Goal: Information Seeking & Learning: Check status

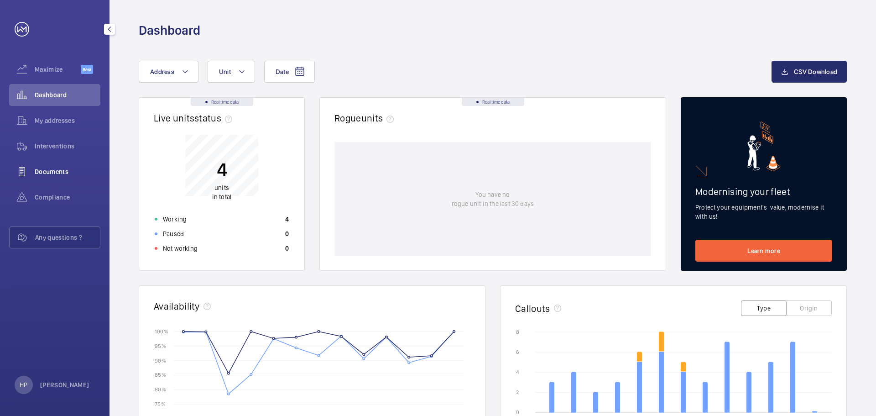
click at [52, 169] on span "Documents" at bounding box center [68, 171] width 66 height 9
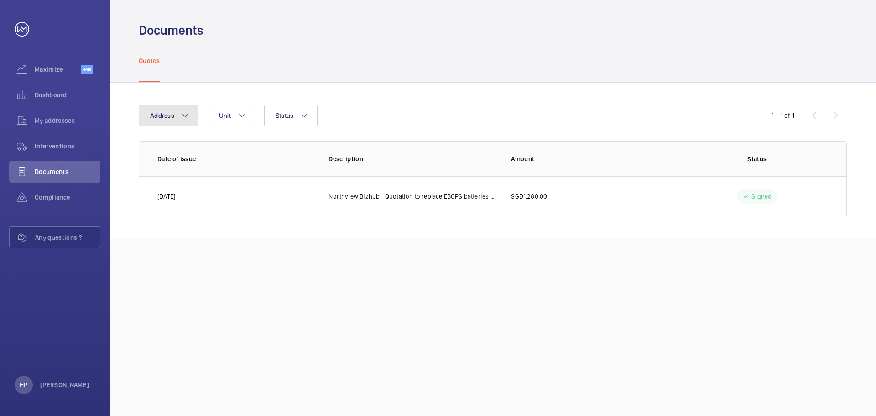
click at [190, 114] on button "Address" at bounding box center [169, 116] width 60 height 22
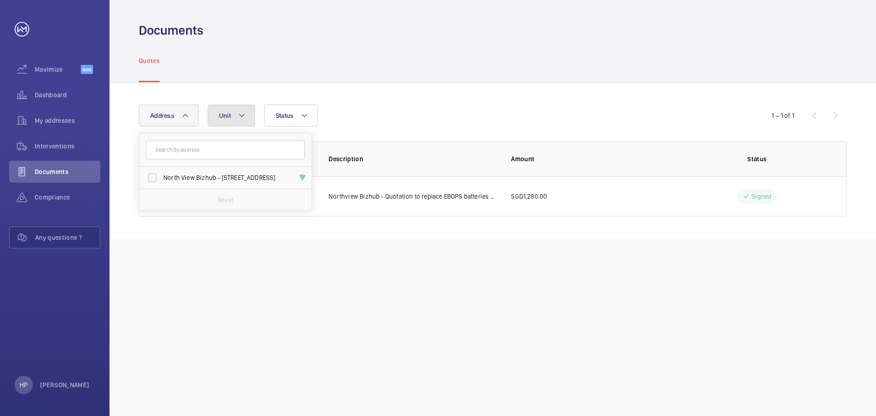
click at [245, 115] on mat-icon at bounding box center [241, 115] width 7 height 11
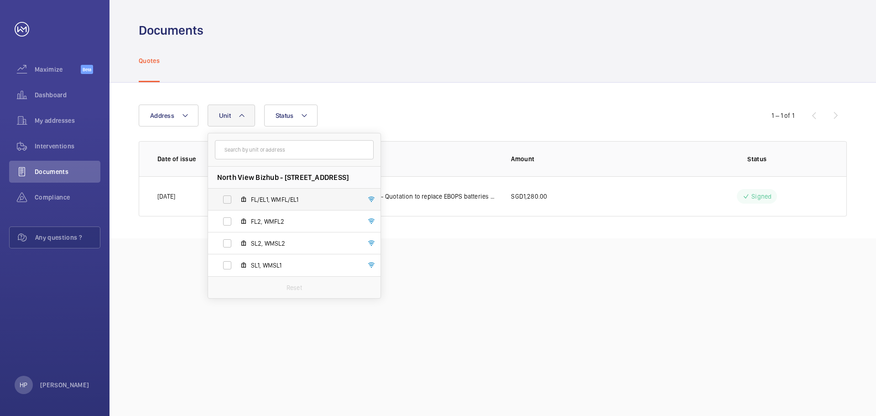
click at [229, 198] on label "FL/EL1, WMFL/EL1" at bounding box center [287, 200] width 158 height 22
click at [229, 198] on input "FL/EL1, WMFL/EL1" at bounding box center [227, 199] width 18 height 18
checkbox input "true"
click at [315, 110] on button "Status" at bounding box center [297, 116] width 54 height 22
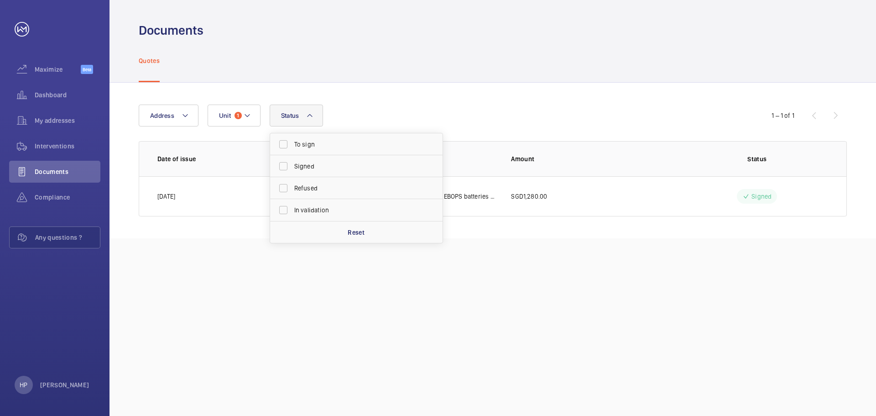
click at [312, 320] on div "Documents Quotes Address Unit 1 Status To sign Signed Refused In validation Res…" at bounding box center [493, 208] width 767 height 416
click at [73, 147] on span "Interventions" at bounding box center [68, 146] width 66 height 9
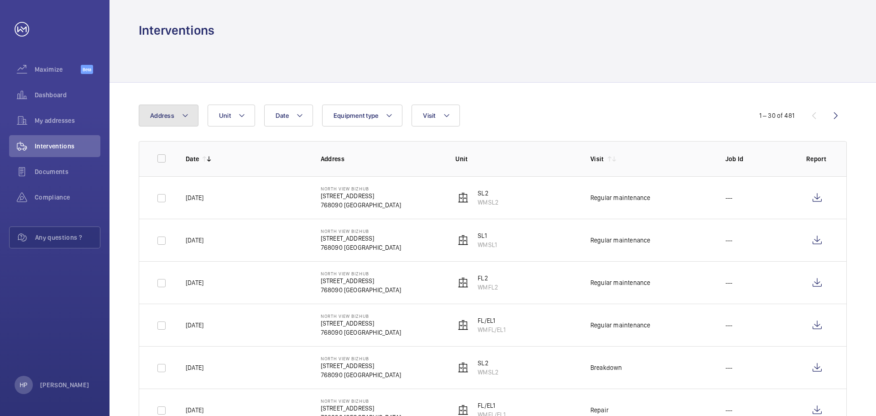
click at [189, 116] on button "Address" at bounding box center [169, 116] width 60 height 22
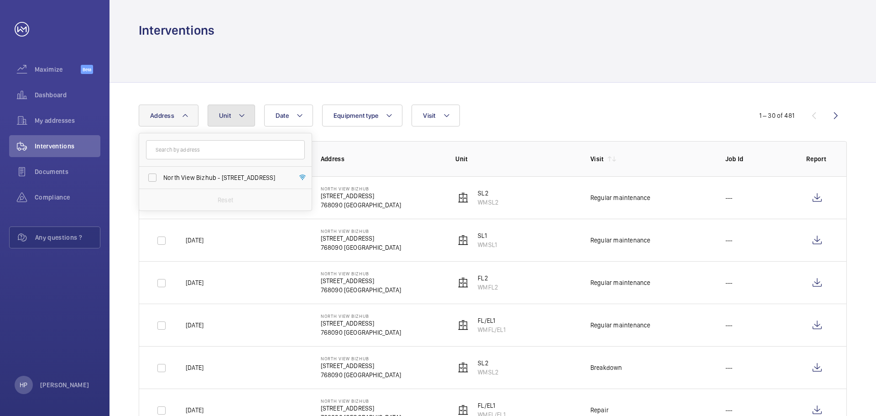
click at [241, 120] on mat-icon at bounding box center [241, 115] width 7 height 11
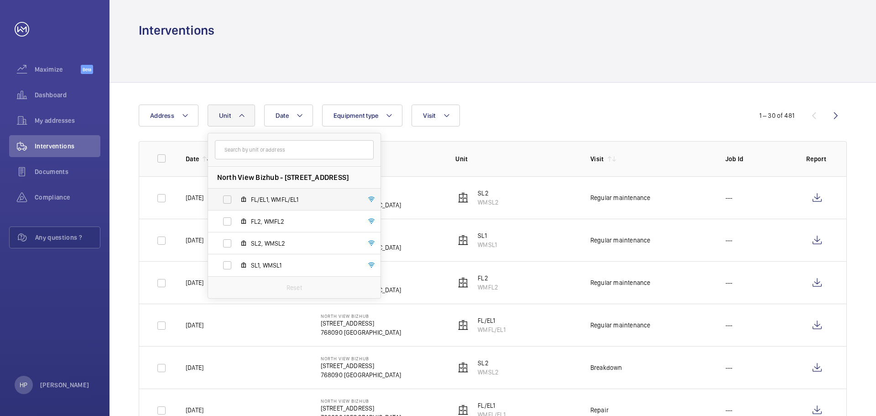
click at [230, 197] on label "FL/EL1, WMFL/EL1" at bounding box center [287, 200] width 158 height 22
click at [230, 197] on input "FL/EL1, WMFL/EL1" at bounding box center [227, 199] width 18 height 18
checkbox input "true"
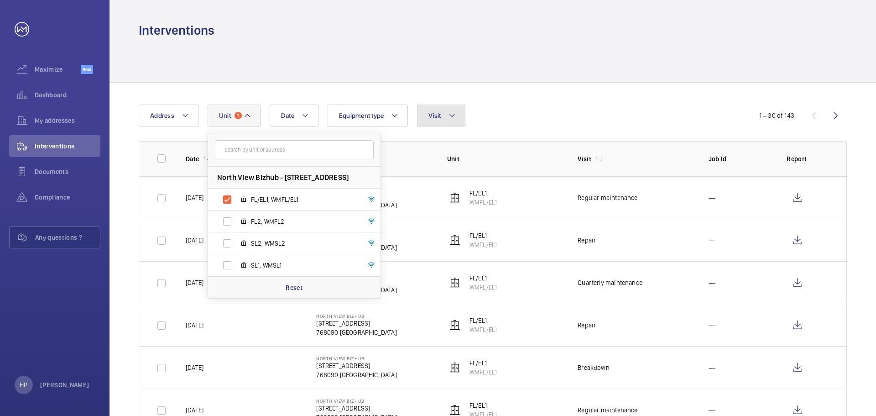
click at [450, 115] on mat-icon at bounding box center [452, 115] width 7 height 11
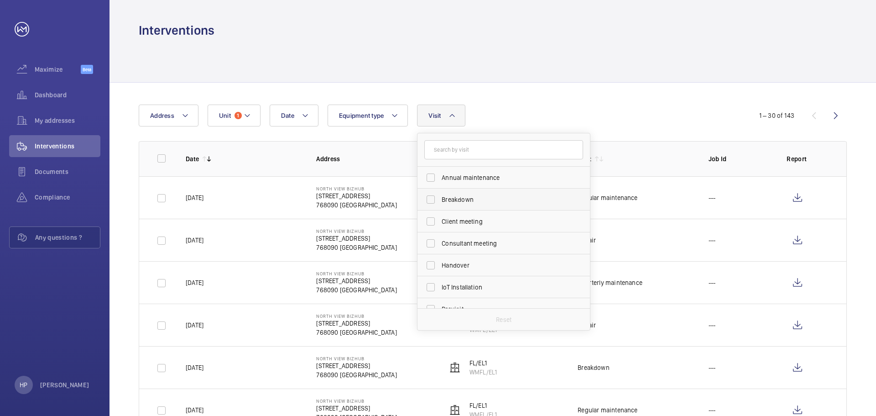
click at [503, 199] on span "Breakdown" at bounding box center [505, 199] width 126 height 9
click at [440, 199] on input "Breakdown" at bounding box center [431, 199] width 18 height 18
checkbox input "true"
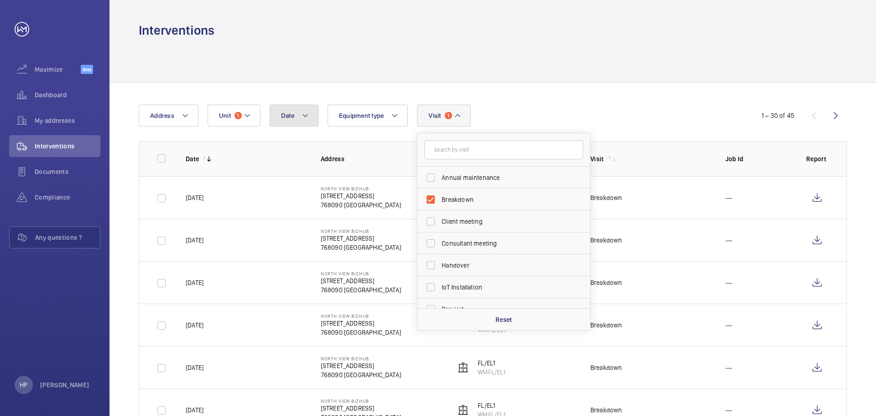
click at [304, 115] on mat-icon at bounding box center [305, 115] width 7 height 11
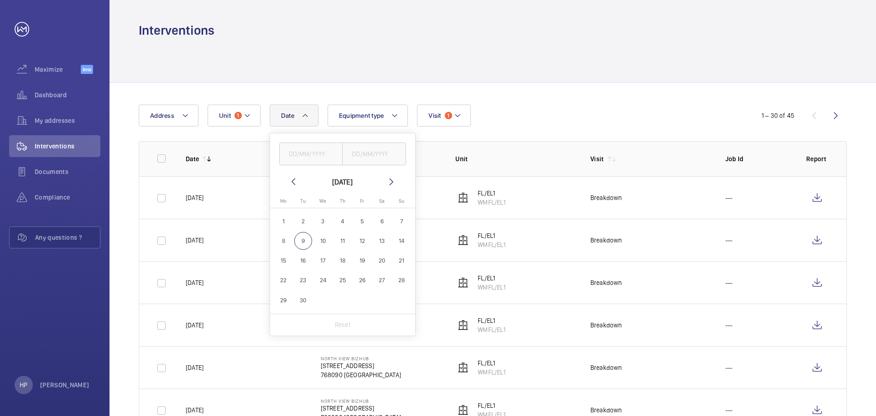
click at [288, 180] on mat-icon at bounding box center [293, 181] width 11 height 11
click at [287, 179] on mat-calendar "[DATE] [DATE] Mo [DATE] Tu [DATE] We [DATE] Th [DATE] Fr [DATE] Sa [DATE] [DATE…" at bounding box center [342, 244] width 145 height 137
click at [289, 179] on mat-icon at bounding box center [293, 181] width 11 height 11
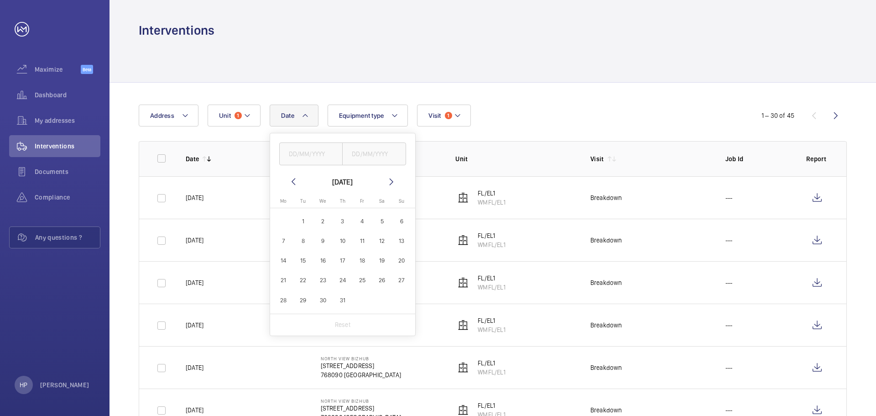
click at [289, 179] on mat-icon at bounding box center [293, 181] width 11 height 11
click at [288, 180] on mat-icon at bounding box center [293, 181] width 11 height 11
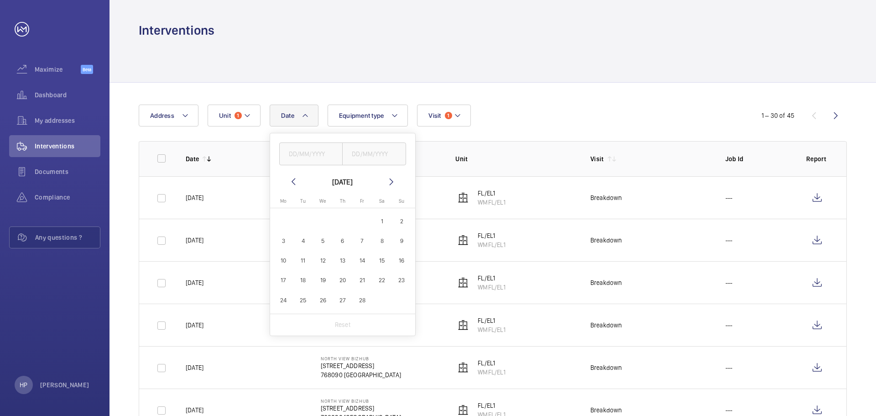
click at [386, 223] on span "1" at bounding box center [382, 221] width 18 height 18
type input "[DATE]"
click at [376, 153] on input "text" at bounding box center [374, 153] width 64 height 23
click at [368, 301] on span "28" at bounding box center [362, 300] width 18 height 18
type input "[DATE]"
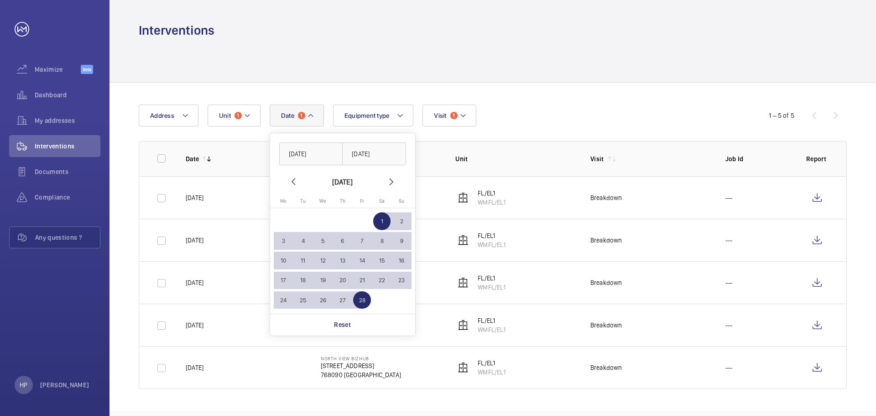
click at [659, 102] on div "Date 1 [DATE] [DATE] [DATE] [DATE] Mo [DATE] Tu [DATE] We [DATE] Th [DATE] Fr […" at bounding box center [493, 247] width 767 height 328
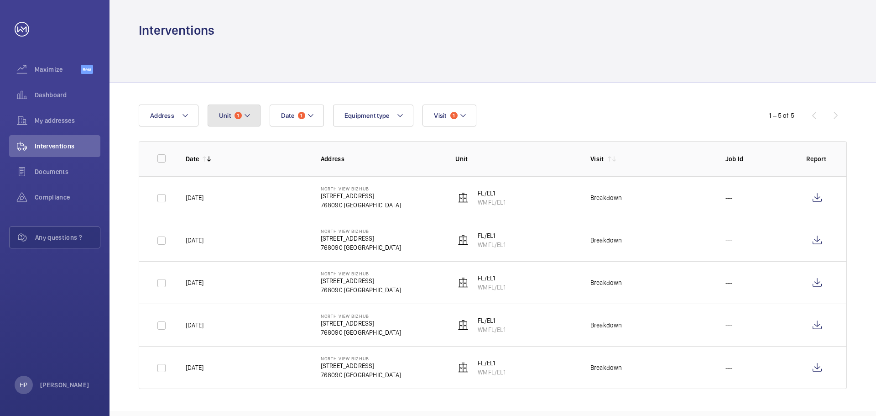
click at [249, 116] on mat-icon at bounding box center [247, 115] width 7 height 11
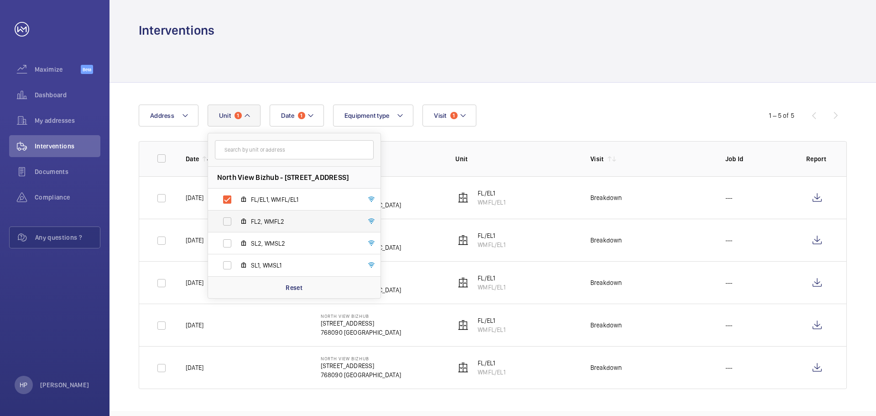
click at [229, 221] on label "FL2, WMFL2" at bounding box center [287, 221] width 158 height 22
click at [229, 221] on input "FL2, WMFL2" at bounding box center [227, 221] width 18 height 18
checkbox input "true"
click at [225, 241] on label "SL2, WMSL2" at bounding box center [287, 243] width 158 height 22
click at [225, 241] on input "SL2, WMSL2" at bounding box center [227, 243] width 18 height 18
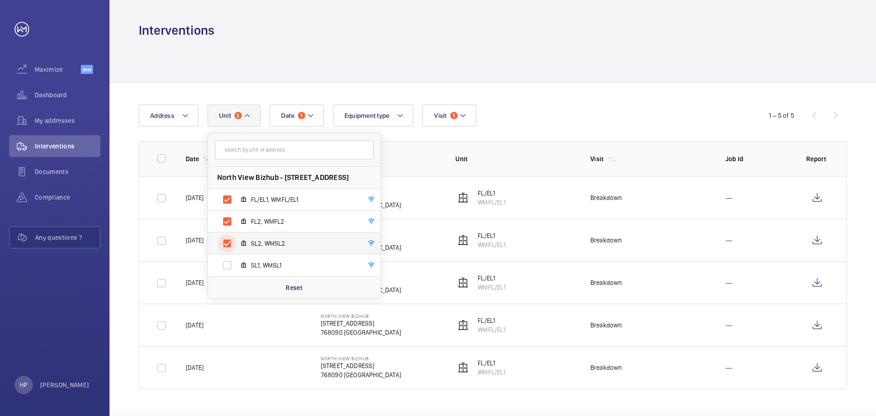
checkbox input "true"
click at [227, 265] on label "SL1, WMSL1" at bounding box center [287, 265] width 158 height 22
click at [227, 265] on input "SL1, WMSL1" at bounding box center [227, 265] width 18 height 18
checkbox input "true"
click at [531, 117] on div "Date 1 Address [STREET_ADDRESS]/EL1, WMFL/EL1 FL2, WMFL2 SL2, WMSL2 SL1, WMSL1 …" at bounding box center [438, 116] width 599 height 22
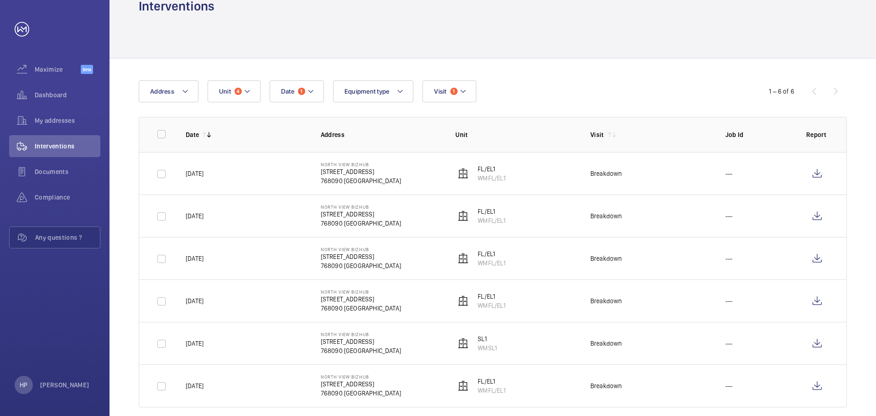
scroll to position [37, 0]
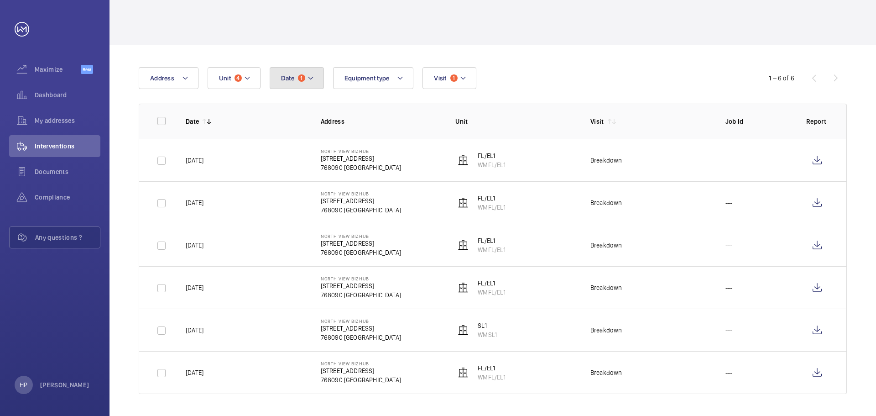
click at [312, 81] on mat-icon at bounding box center [310, 78] width 7 height 11
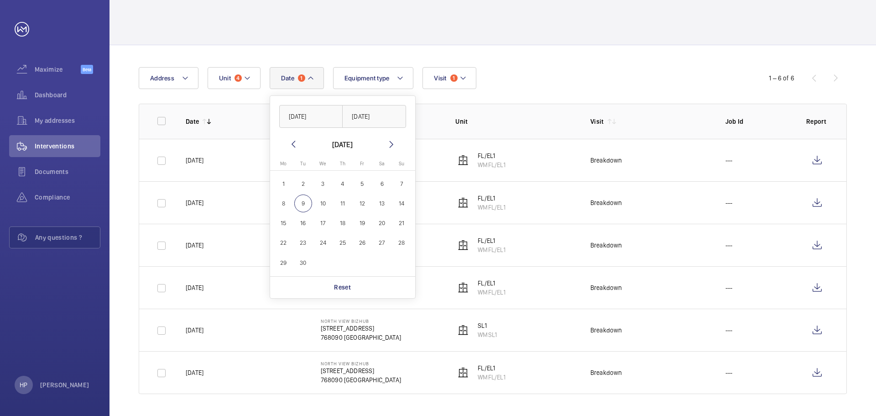
click at [291, 146] on mat-icon at bounding box center [293, 144] width 11 height 11
click at [291, 145] on mat-icon at bounding box center [293, 144] width 11 height 11
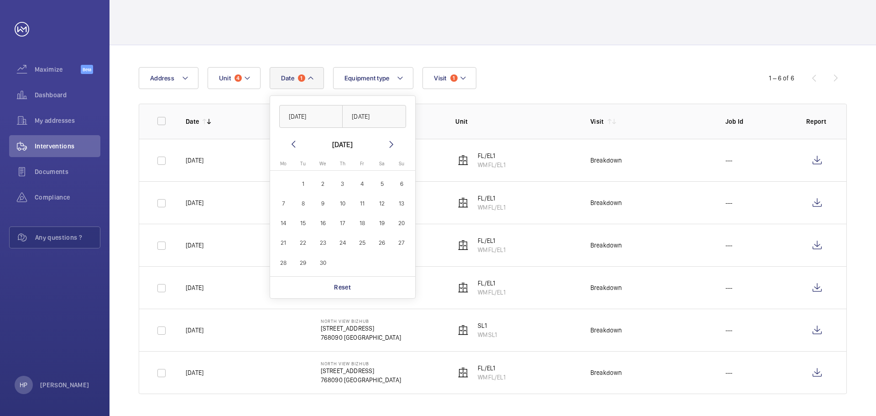
click at [291, 145] on mat-icon at bounding box center [293, 144] width 11 height 11
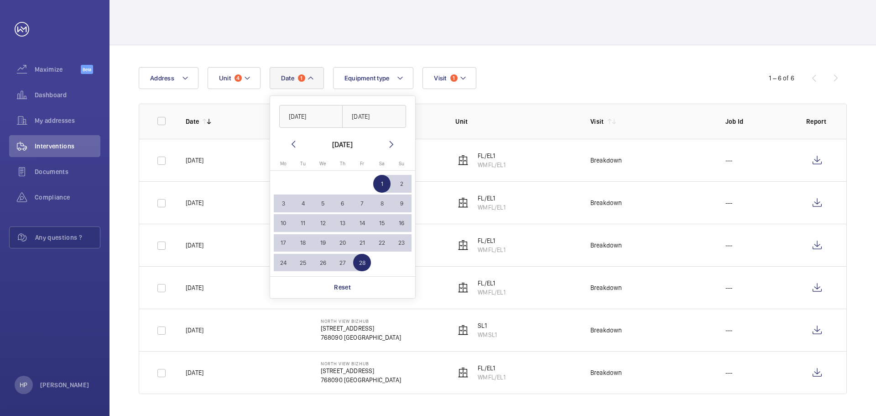
click at [384, 183] on span "1" at bounding box center [382, 184] width 18 height 18
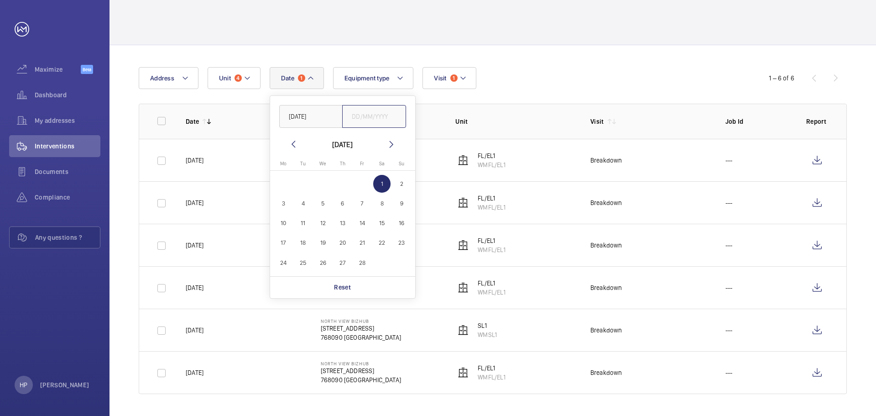
click at [384, 118] on input "text" at bounding box center [374, 116] width 64 height 23
click at [365, 266] on span "28" at bounding box center [362, 263] width 18 height 18
type input "[DATE]"
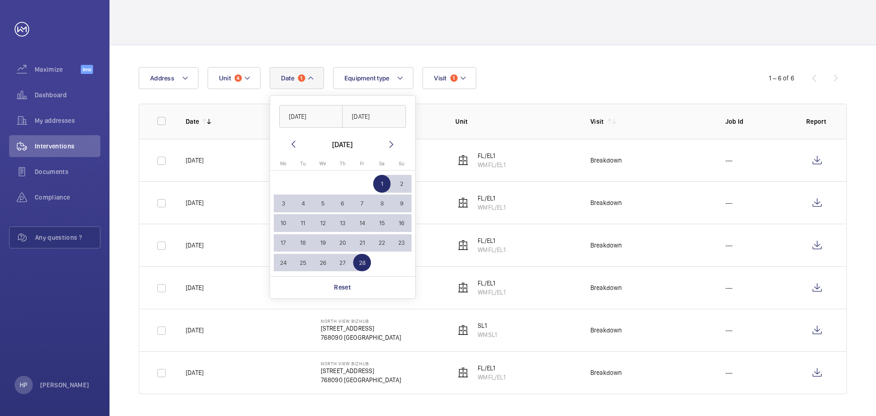
click at [573, 105] on th "Unit" at bounding box center [508, 121] width 135 height 35
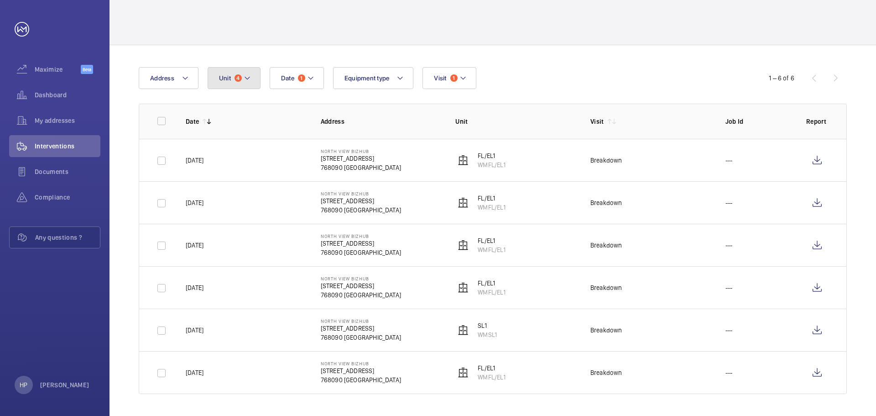
click at [246, 79] on mat-icon at bounding box center [247, 78] width 7 height 11
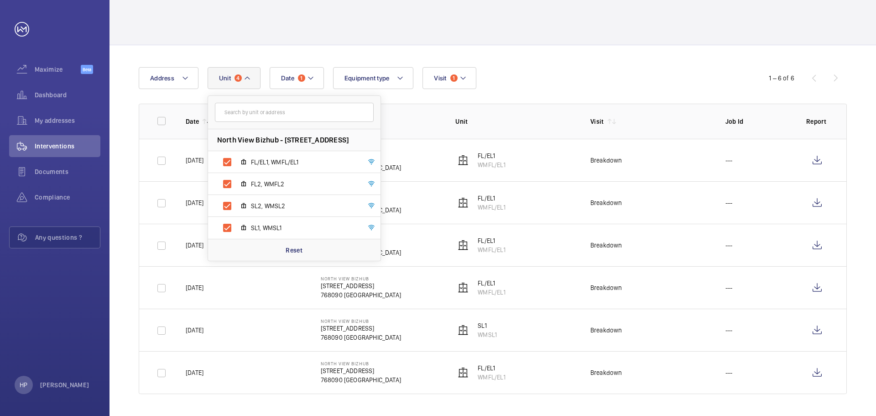
click at [667, 231] on td "Breakdown" at bounding box center [643, 245] width 135 height 42
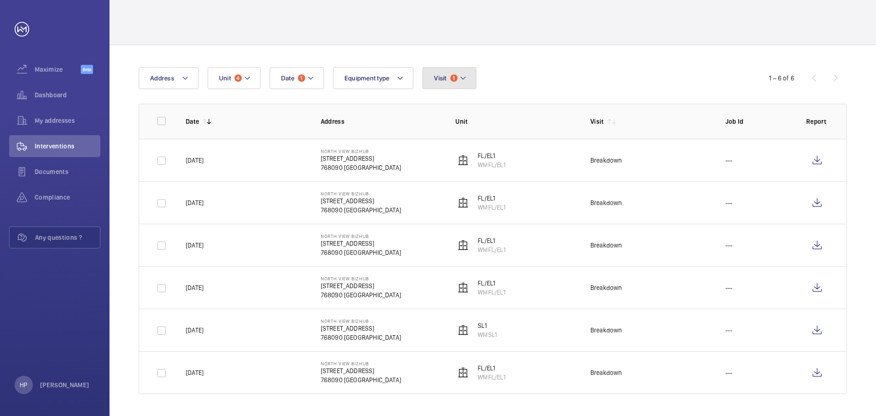
click at [461, 75] on mat-icon at bounding box center [463, 78] width 7 height 11
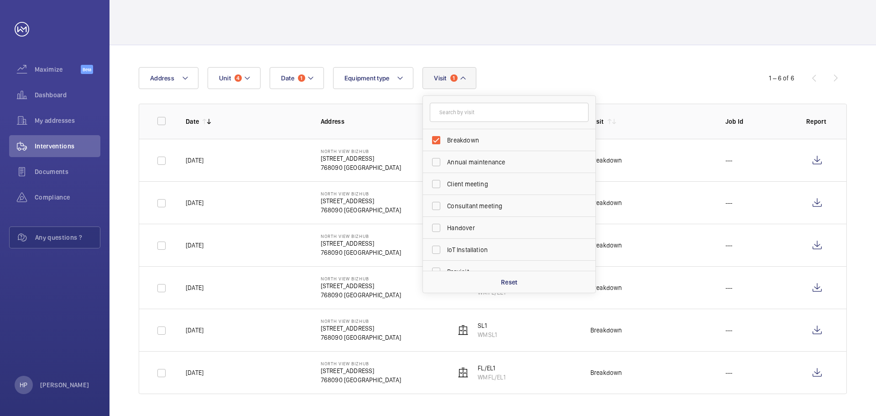
click at [733, 194] on td "---" at bounding box center [751, 202] width 81 height 42
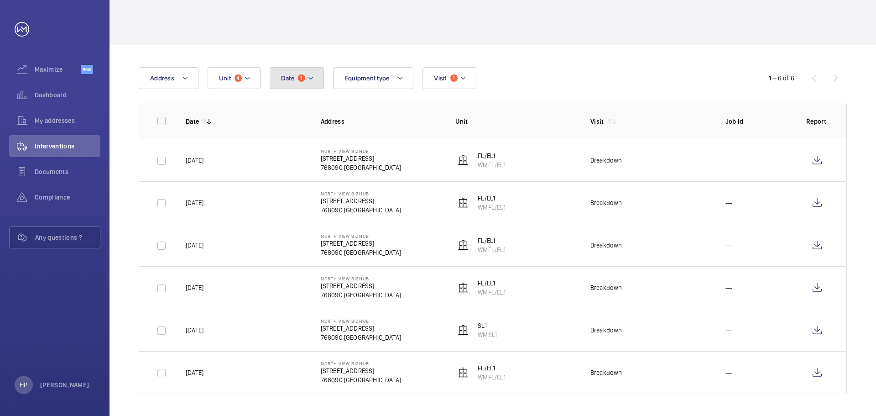
click at [314, 82] on mat-icon at bounding box center [310, 78] width 7 height 11
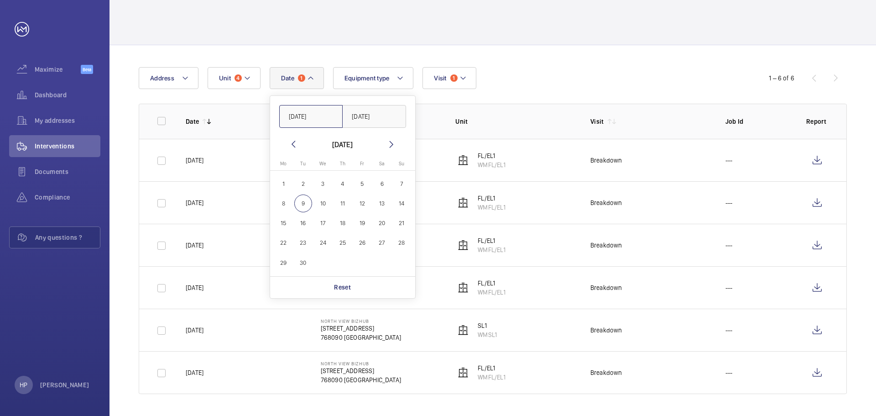
click at [324, 116] on input "[DATE]" at bounding box center [311, 116] width 64 height 23
click at [304, 117] on input "[DATE]" at bounding box center [311, 116] width 64 height 23
type input "[DATE]"
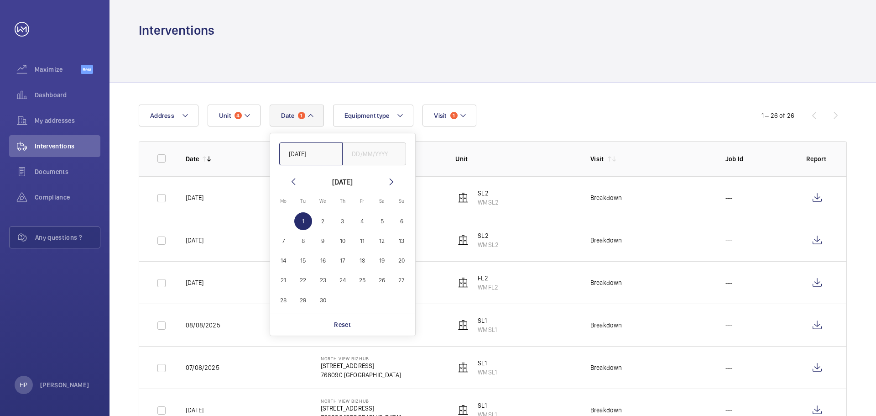
type input "[DATE]"
click at [393, 155] on input "text" at bounding box center [374, 153] width 64 height 23
click at [391, 183] on mat-icon at bounding box center [391, 181] width 11 height 11
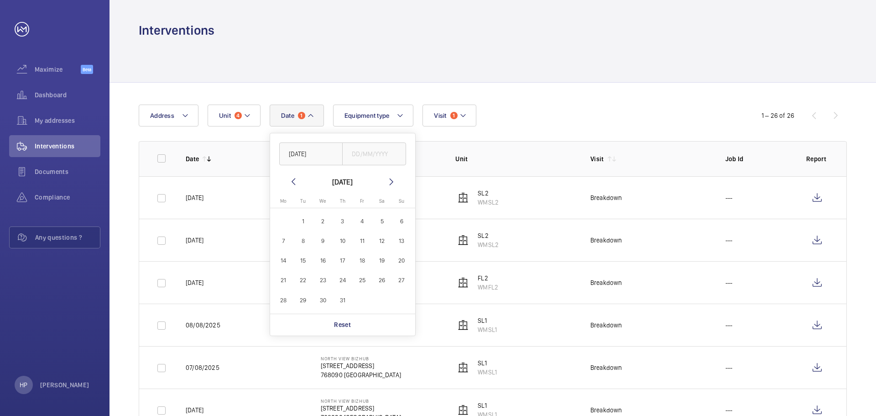
click at [391, 183] on mat-icon at bounding box center [391, 181] width 11 height 11
click at [405, 303] on span "31" at bounding box center [402, 300] width 18 height 18
type input "[DATE]"
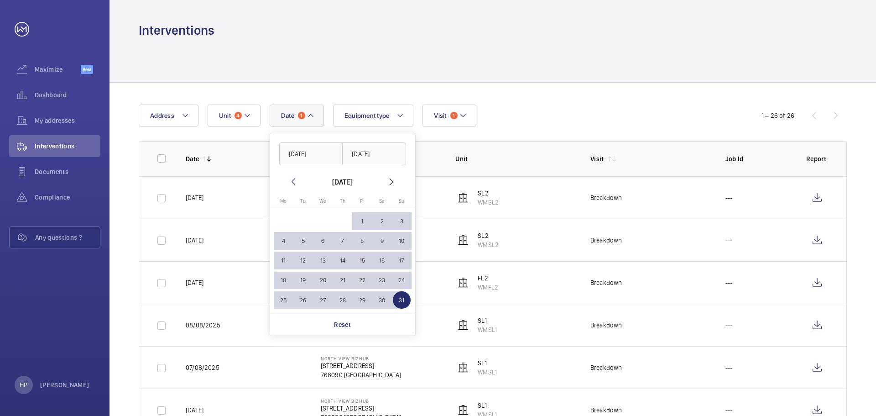
click at [652, 119] on div "Date 1 [DATE] [DATE] [DATE] [DATE] Mo [DATE] Tu [DATE] We [DATE] Th [DATE] Fr […" at bounding box center [438, 116] width 599 height 22
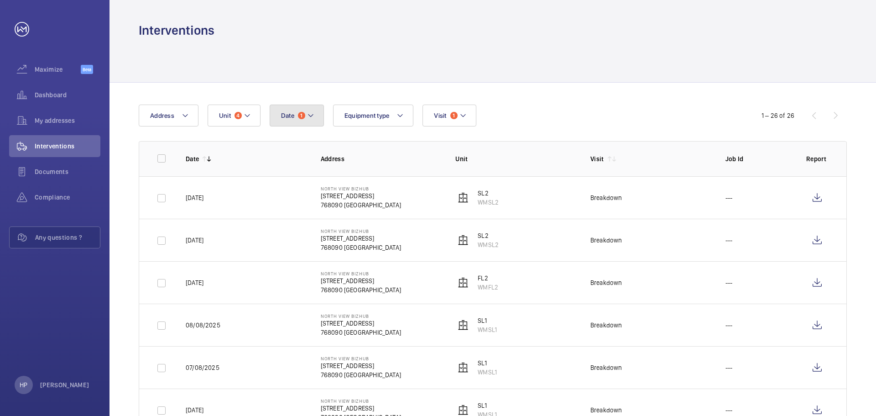
click at [314, 115] on mat-icon at bounding box center [310, 115] width 7 height 11
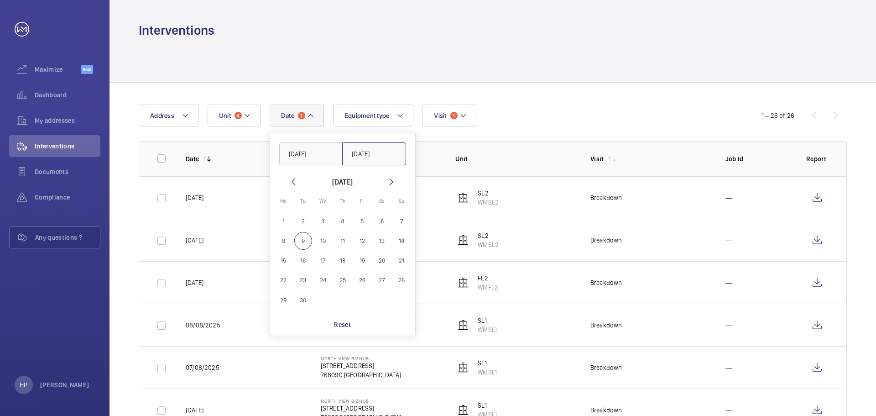
click at [389, 154] on input "[DATE]" at bounding box center [374, 153] width 64 height 23
click at [293, 178] on mat-icon at bounding box center [293, 181] width 11 height 11
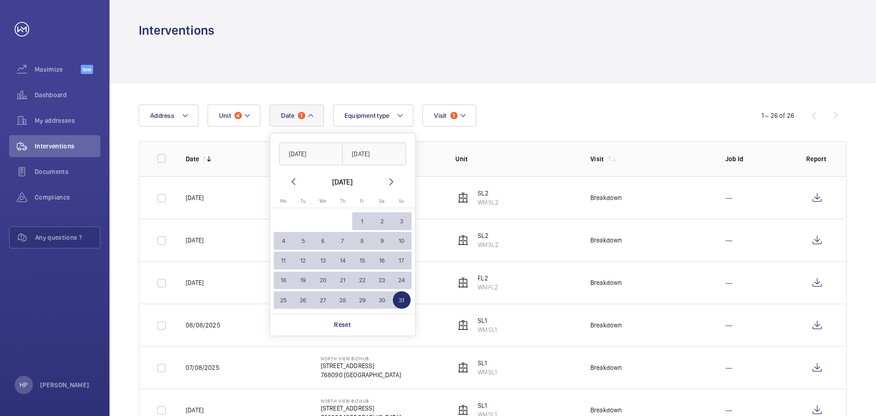
click at [293, 178] on mat-icon at bounding box center [293, 181] width 11 height 11
click at [284, 322] on span "30" at bounding box center [284, 320] width 18 height 18
type input "[DATE]"
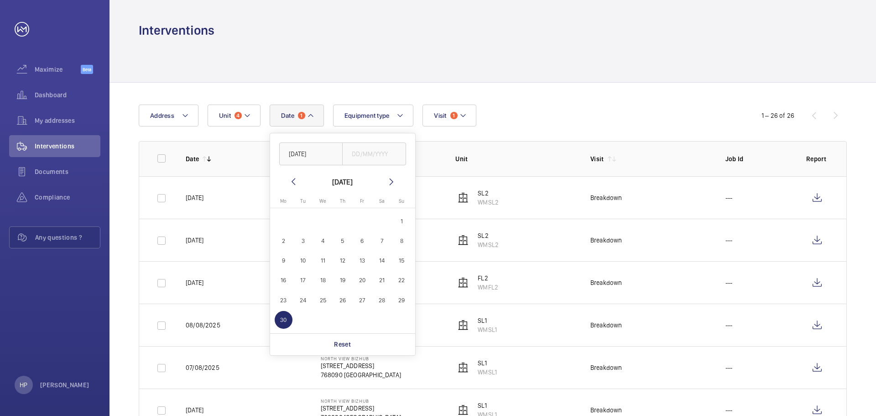
click at [546, 119] on div "Date 1 [DATE] [DATE] [DATE] Mo [DATE] Tu [DATE] We [DATE] Th [DATE] Fr [DATE] S…" at bounding box center [438, 116] width 599 height 22
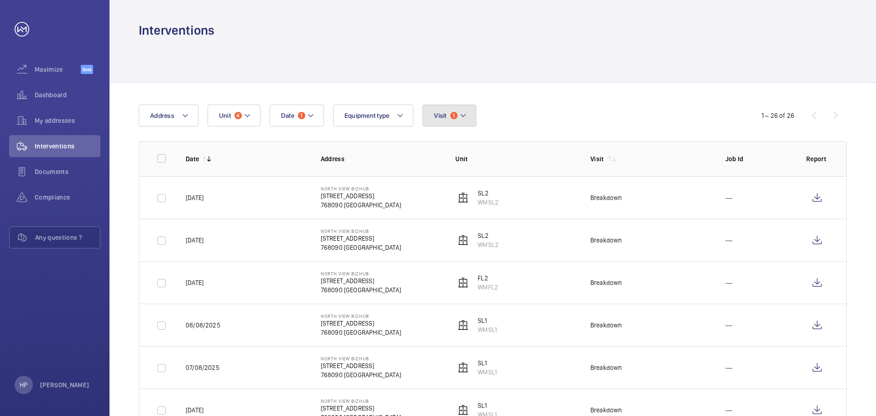
click at [466, 115] on mat-icon at bounding box center [463, 115] width 7 height 11
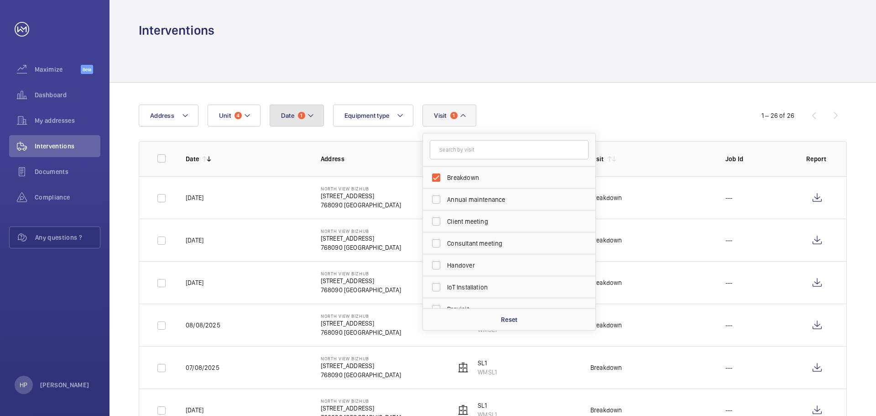
click at [305, 113] on button "Date 1" at bounding box center [297, 116] width 54 height 22
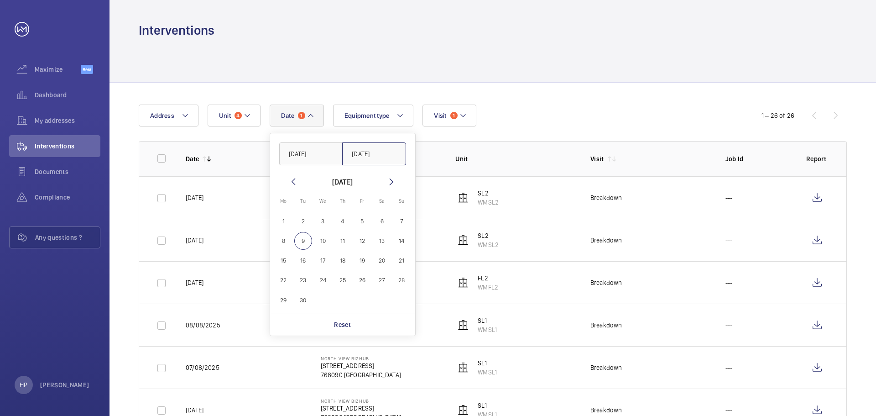
click at [357, 152] on input "[DATE]" at bounding box center [374, 153] width 64 height 23
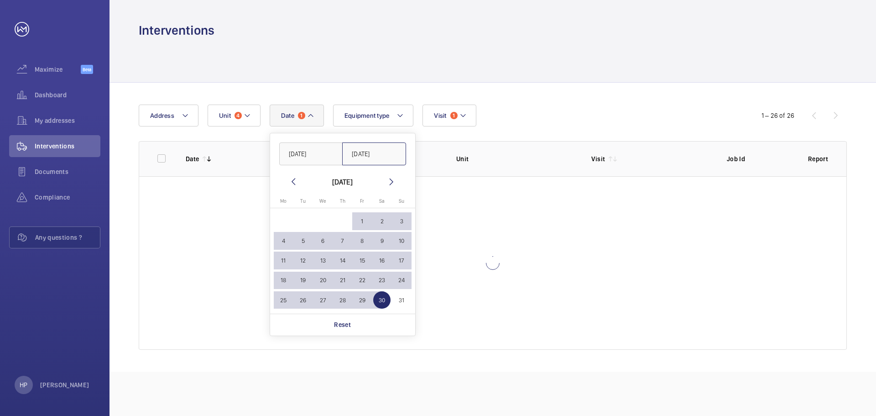
click at [366, 156] on input "[DATE]" at bounding box center [374, 153] width 64 height 23
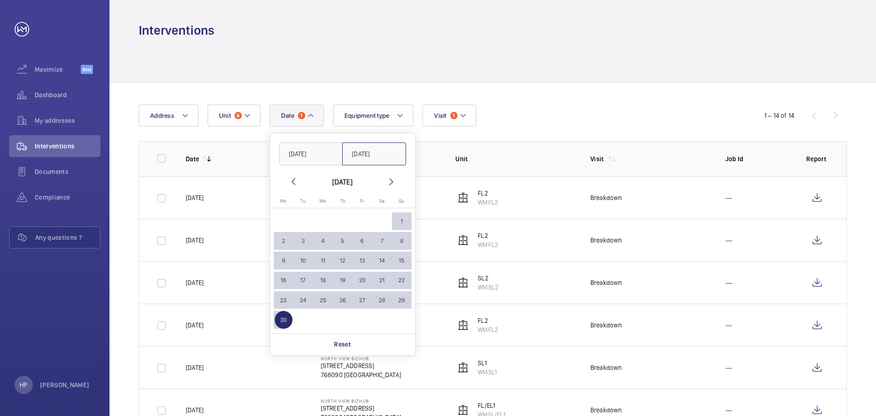
type input "[DATE]"
click at [599, 222] on td "Breakdown" at bounding box center [643, 240] width 135 height 42
